Goal: Information Seeking & Learning: Learn about a topic

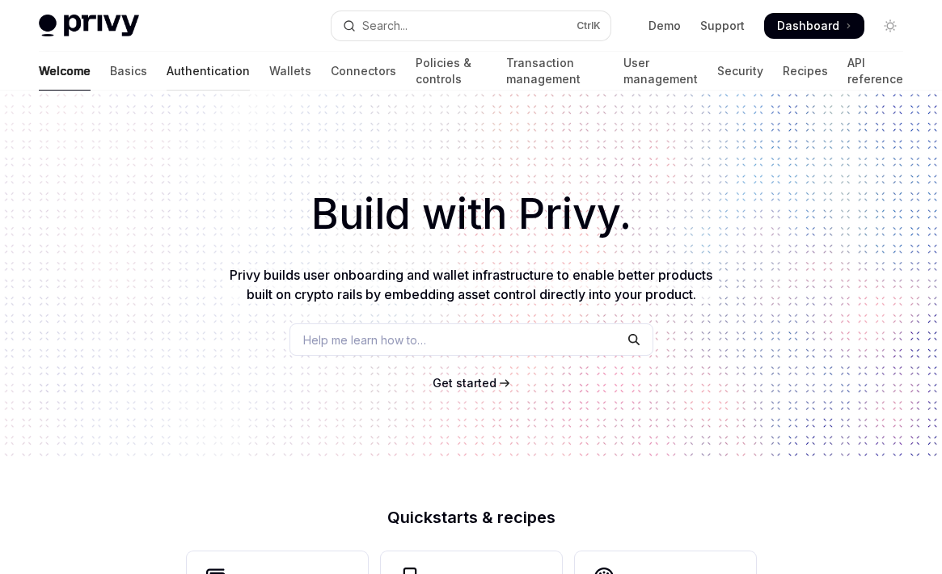
click at [167, 71] on link "Authentication" at bounding box center [208, 71] width 83 height 39
type textarea "*"
